Goal: Transaction & Acquisition: Purchase product/service

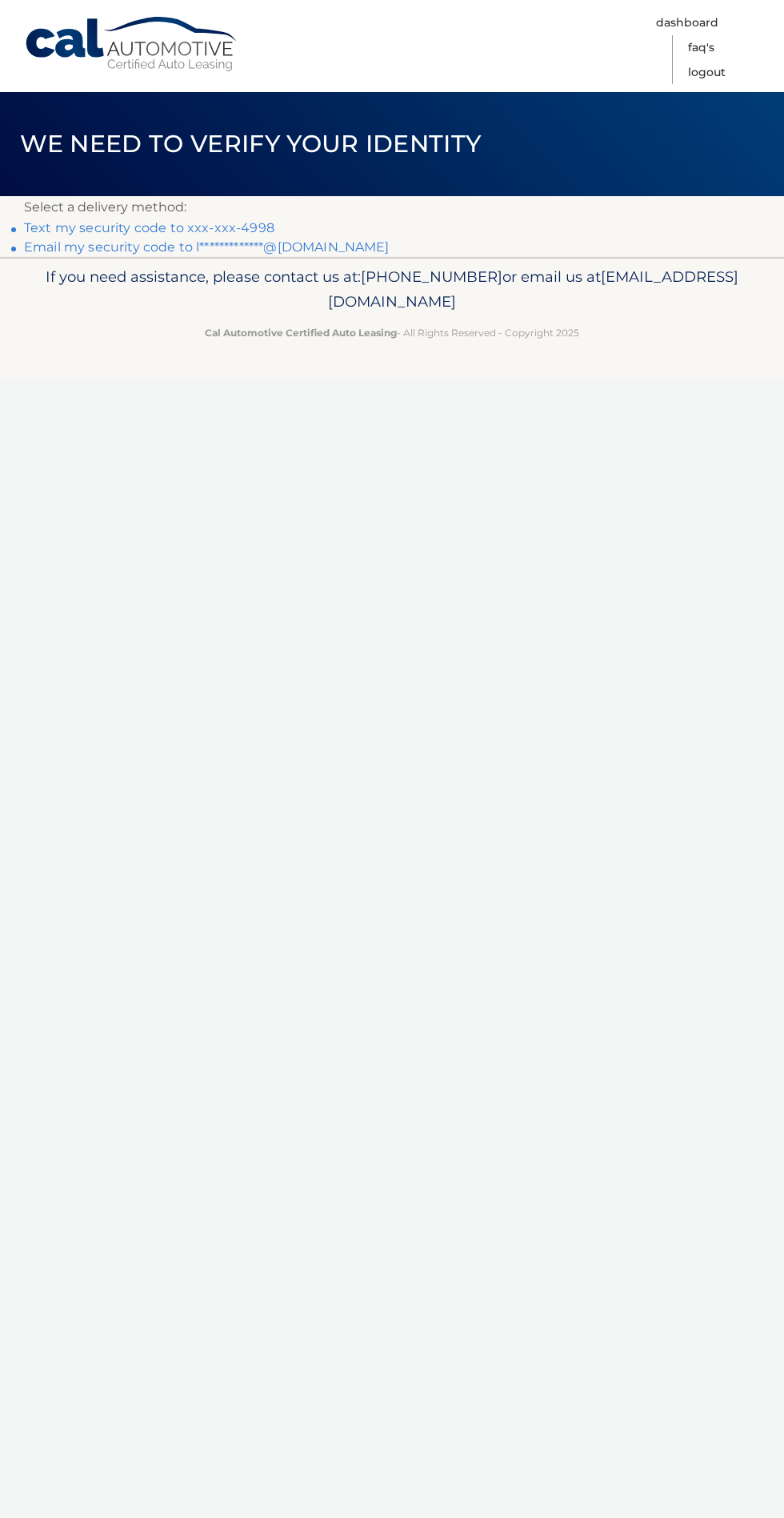
click at [57, 247] on link "**********" at bounding box center [206, 247] width 366 height 15
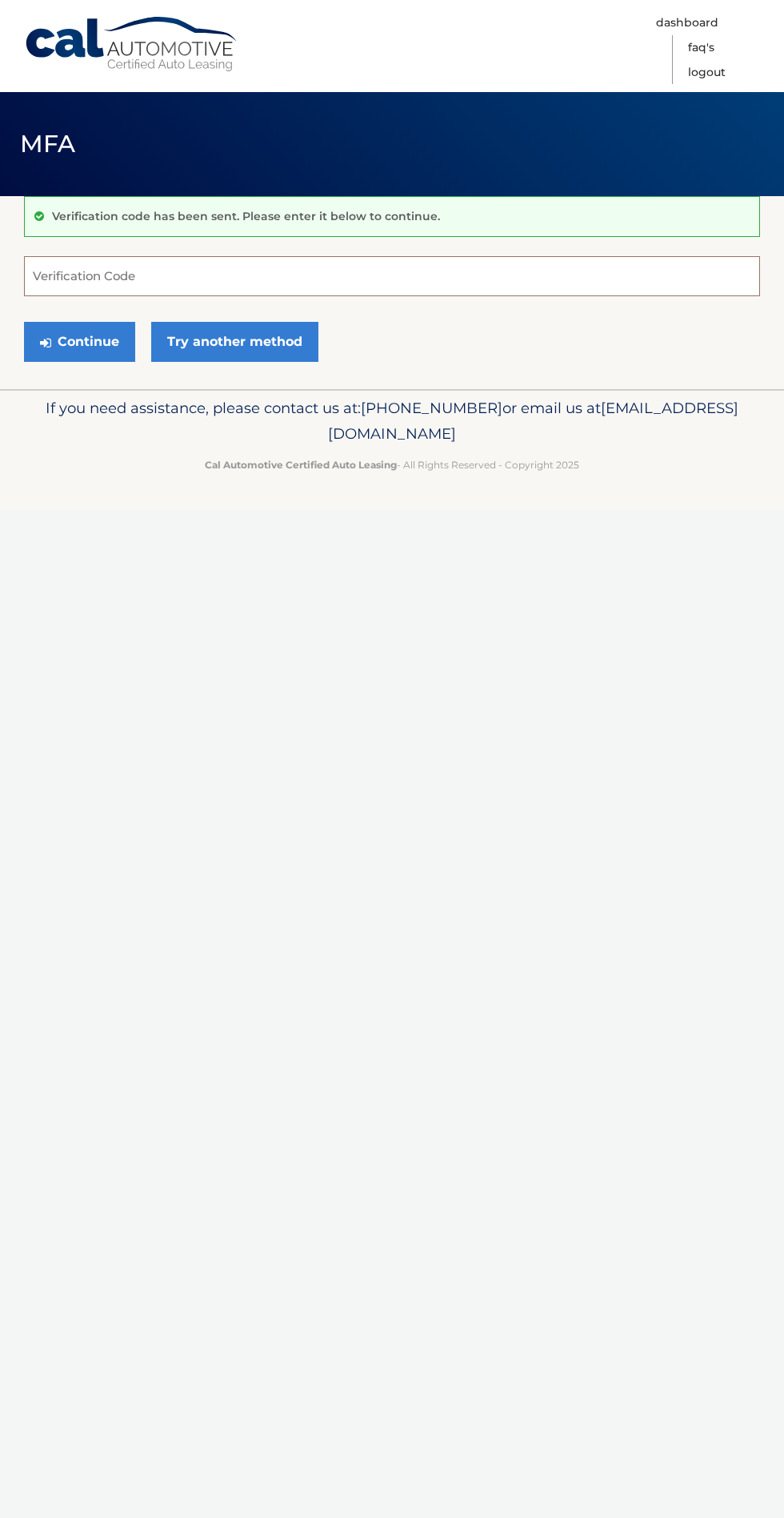
click at [170, 280] on input "Verification Code" at bounding box center [392, 276] width 736 height 40
type input "793803"
click at [45, 342] on icon "submit" at bounding box center [45, 342] width 11 height 13
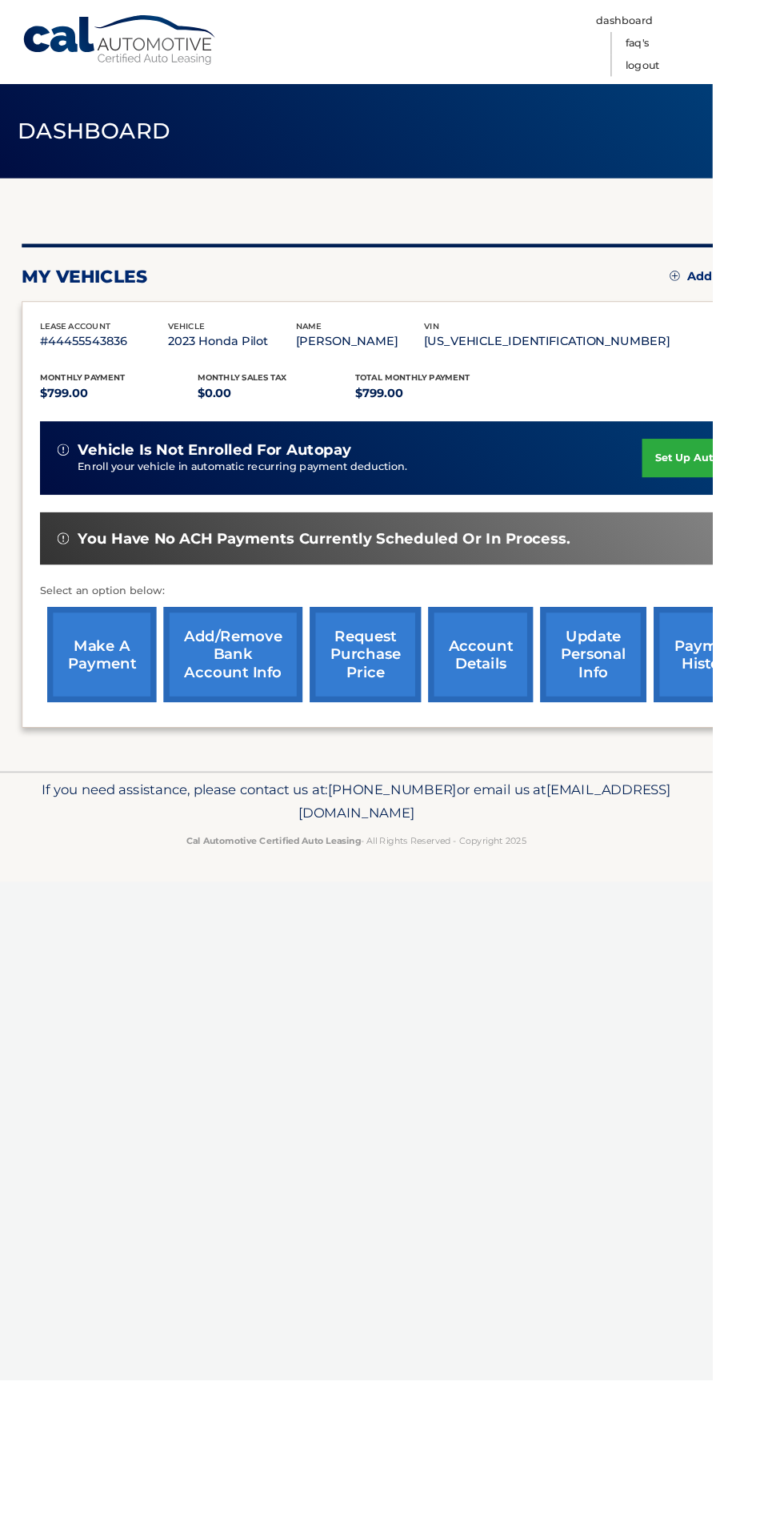
click at [120, 736] on link "make a payment" at bounding box center [112, 720] width 120 height 105
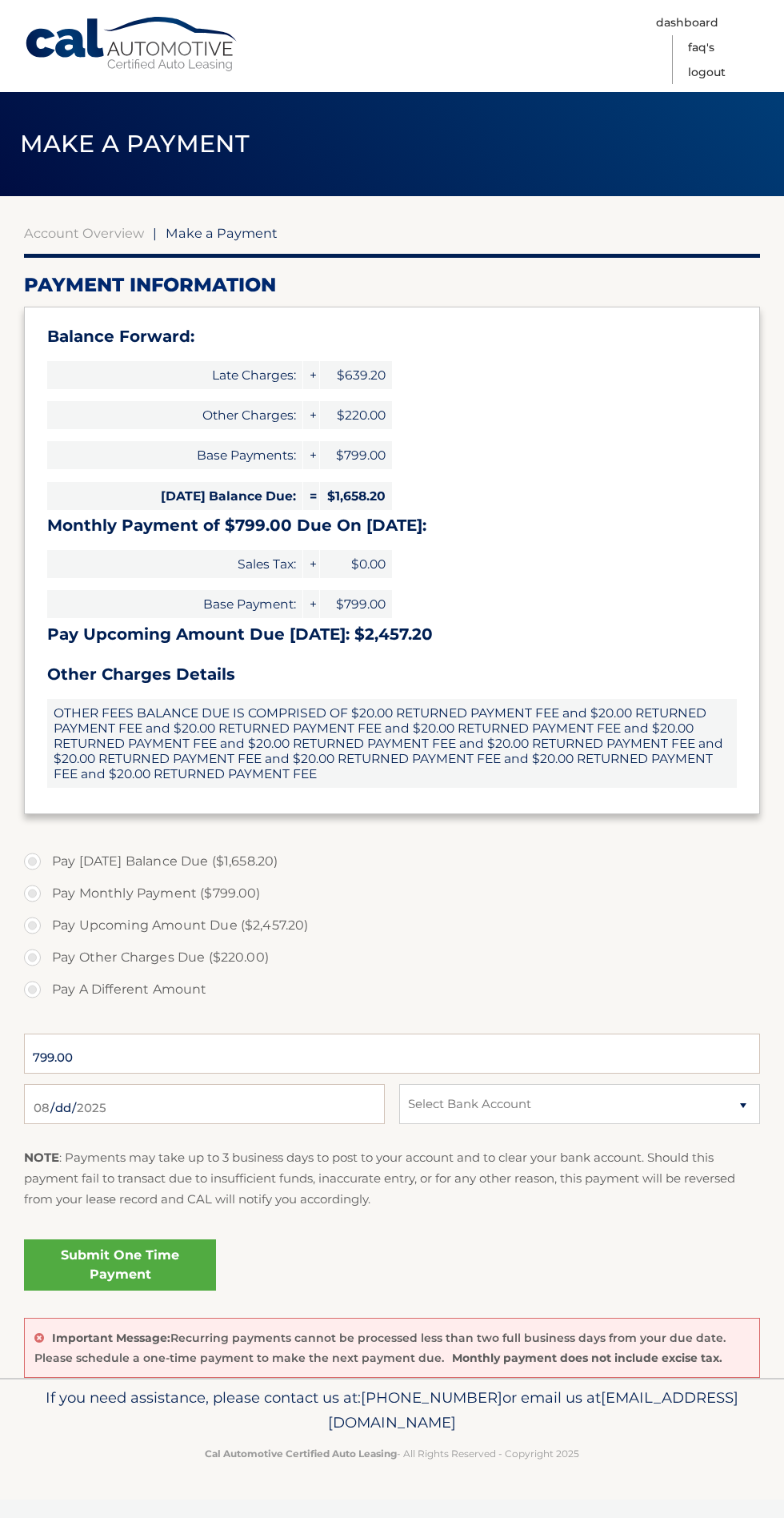
type input "2457.20"
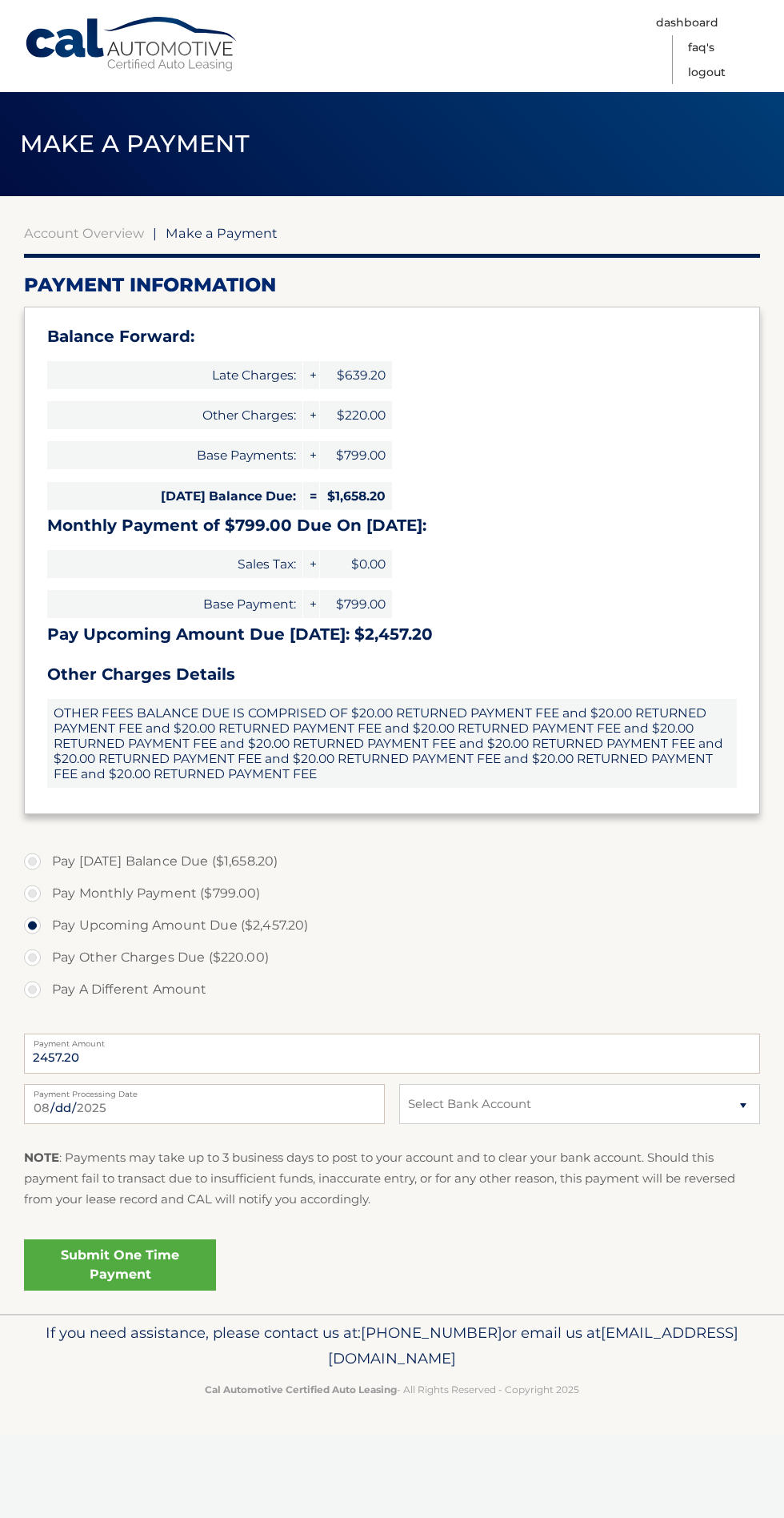
click at [32, 893] on label "Pay Monthly Payment ($799.00)" at bounding box center [392, 893] width 736 height 32
click at [32, 893] on input "Pay Monthly Payment ($799.00)" at bounding box center [38, 890] width 16 height 26
radio input "true"
type input "799.00"
click at [213, 1099] on input "2025-08-31" at bounding box center [204, 1103] width 361 height 40
